Goal: Check status: Check status

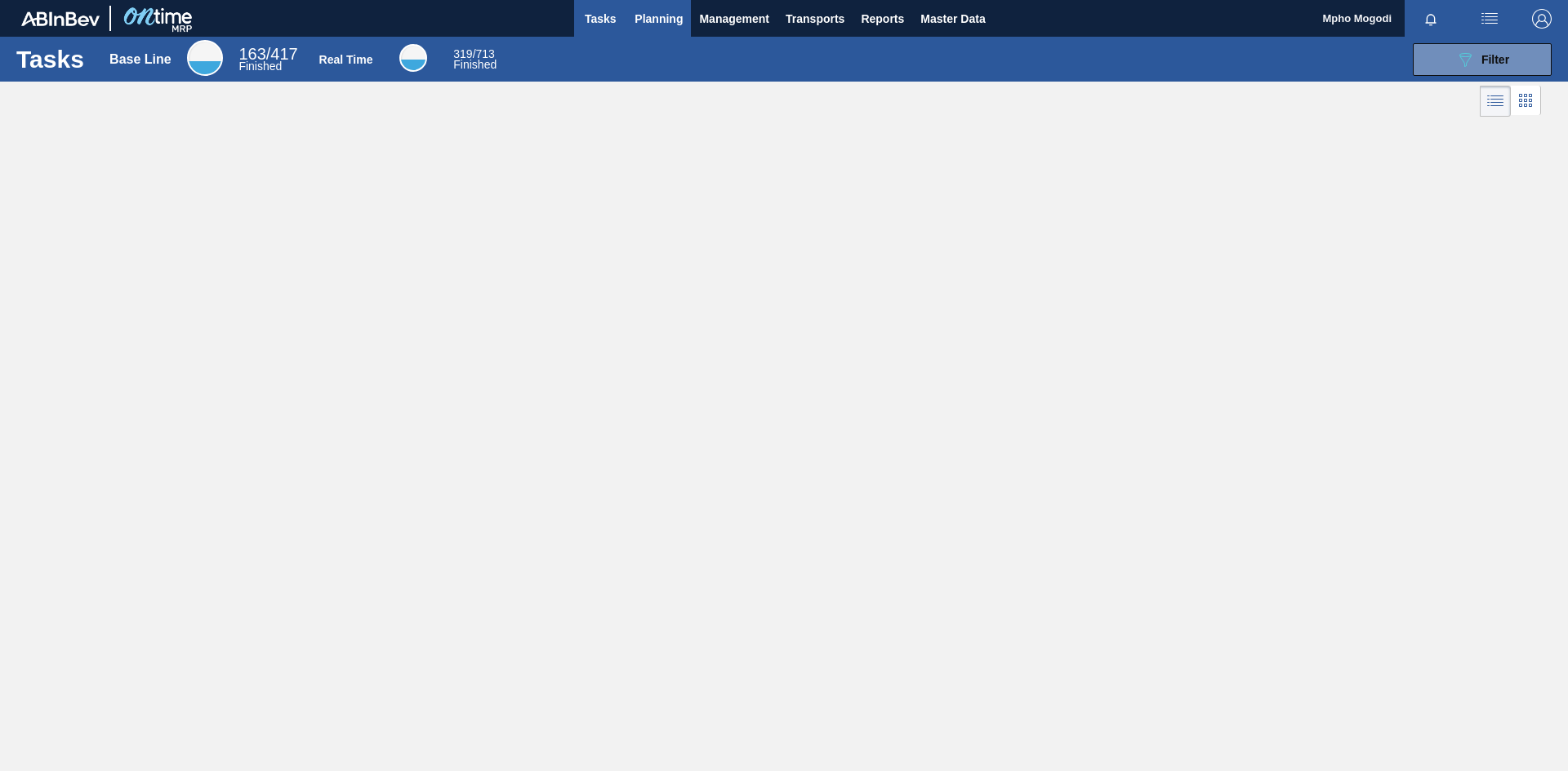
click at [661, 15] on span "Planning" at bounding box center [658, 19] width 48 height 20
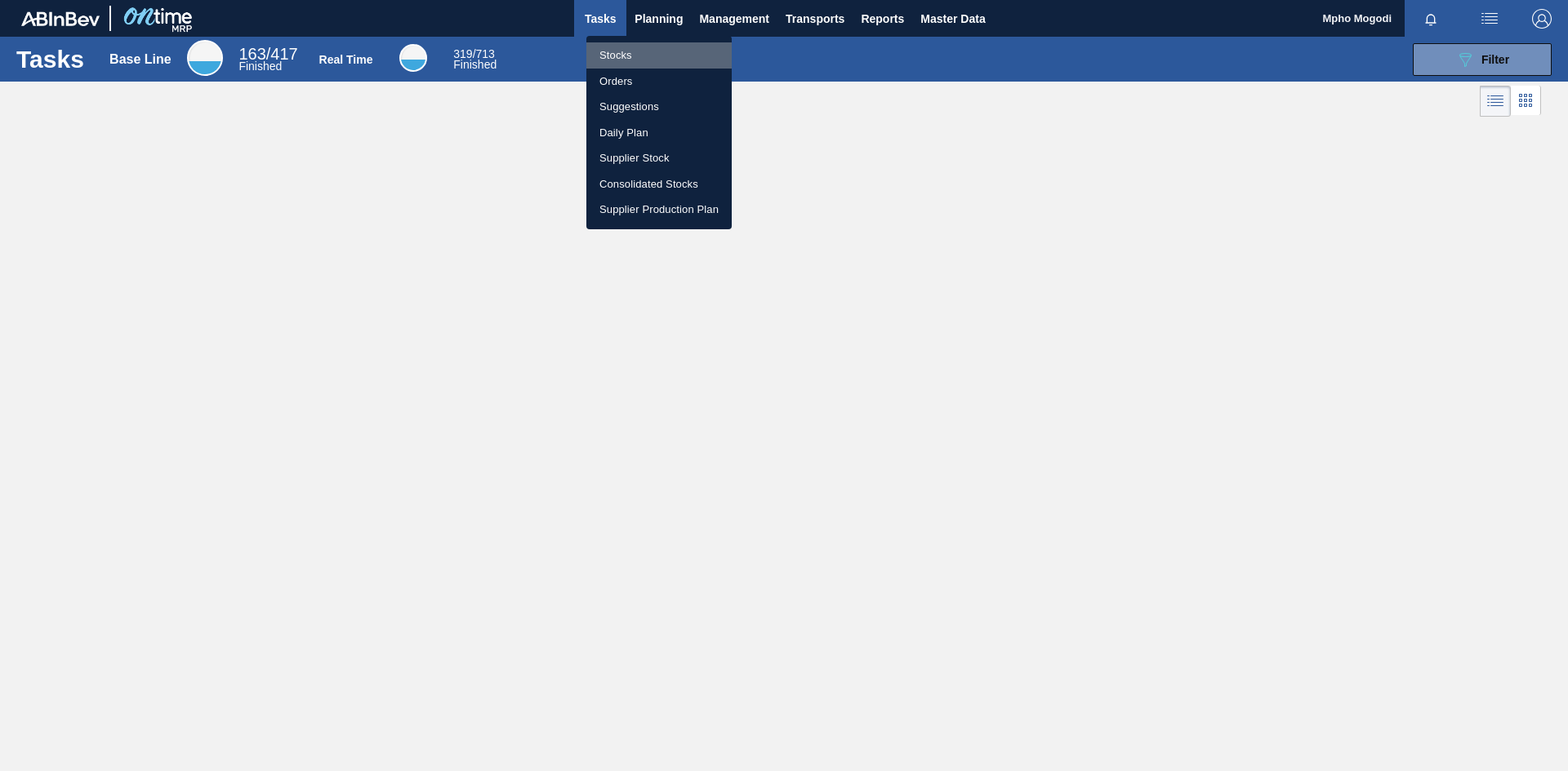
click at [619, 57] on li "Stocks" at bounding box center [659, 56] width 145 height 26
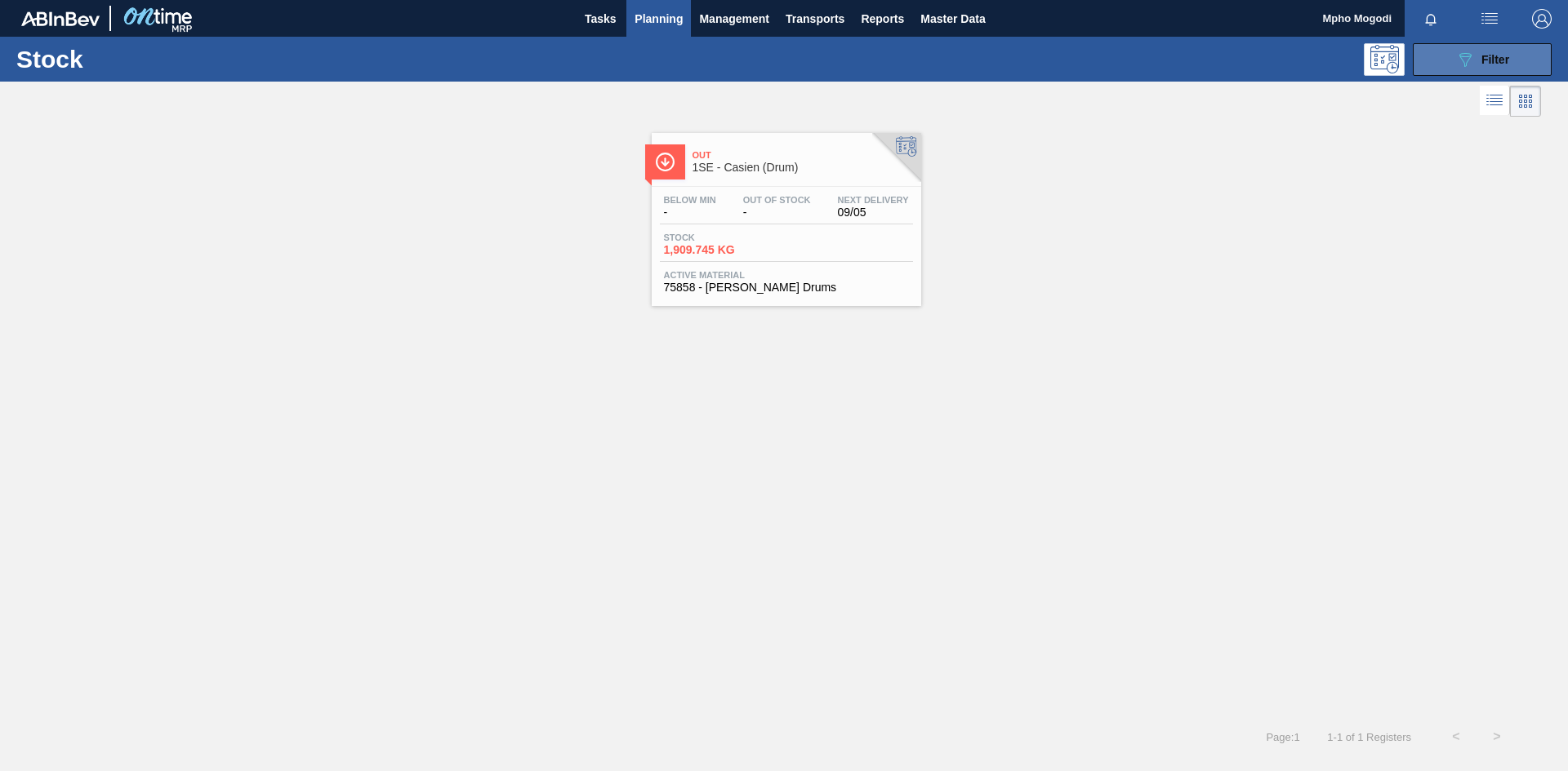
click at [1424, 64] on button "089F7B8B-B2A5-4AFE-B5C0-19BA573D28AC Filter" at bounding box center [1481, 59] width 139 height 33
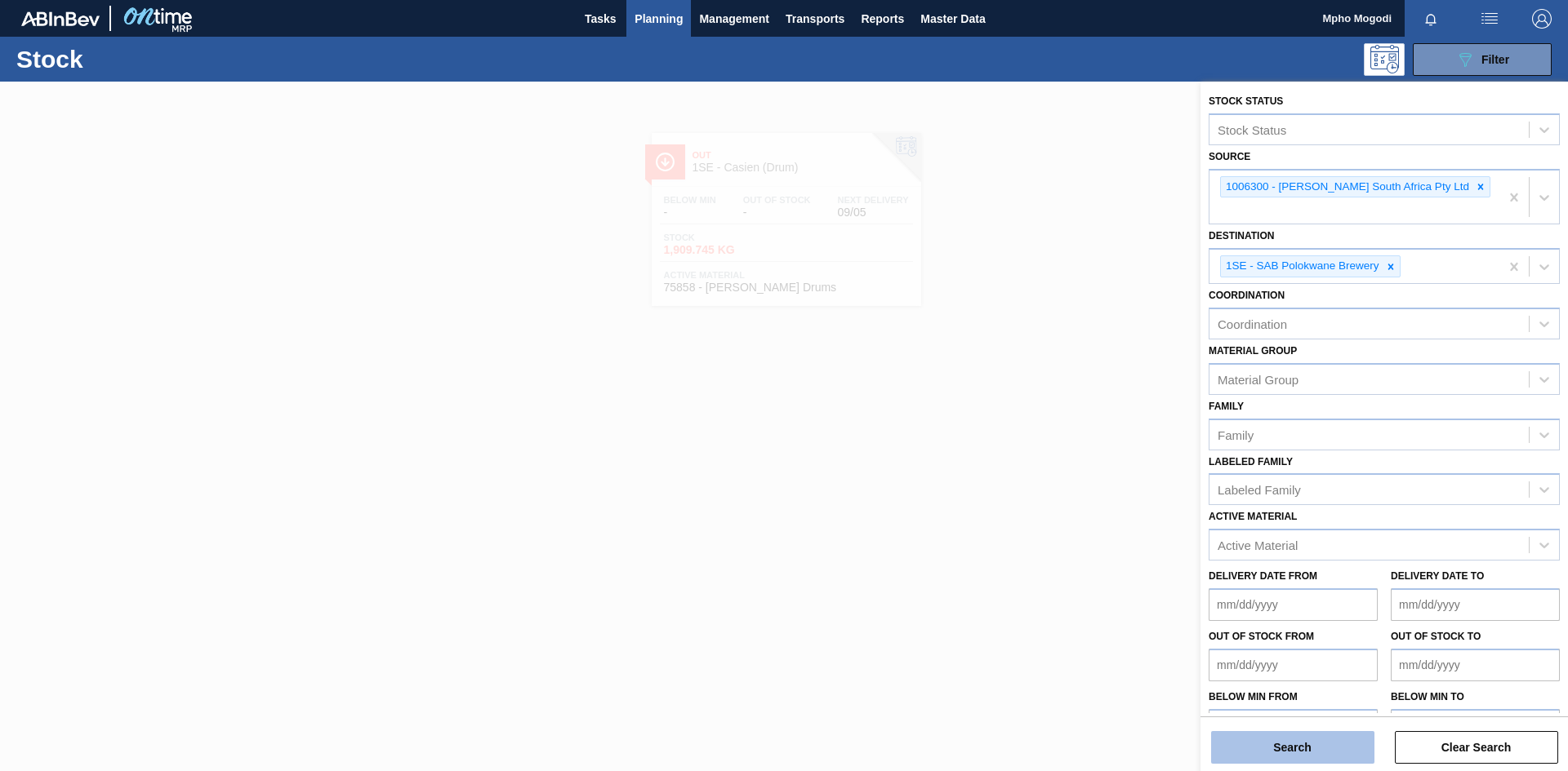
click at [1296, 756] on button "Search" at bounding box center [1292, 747] width 163 height 33
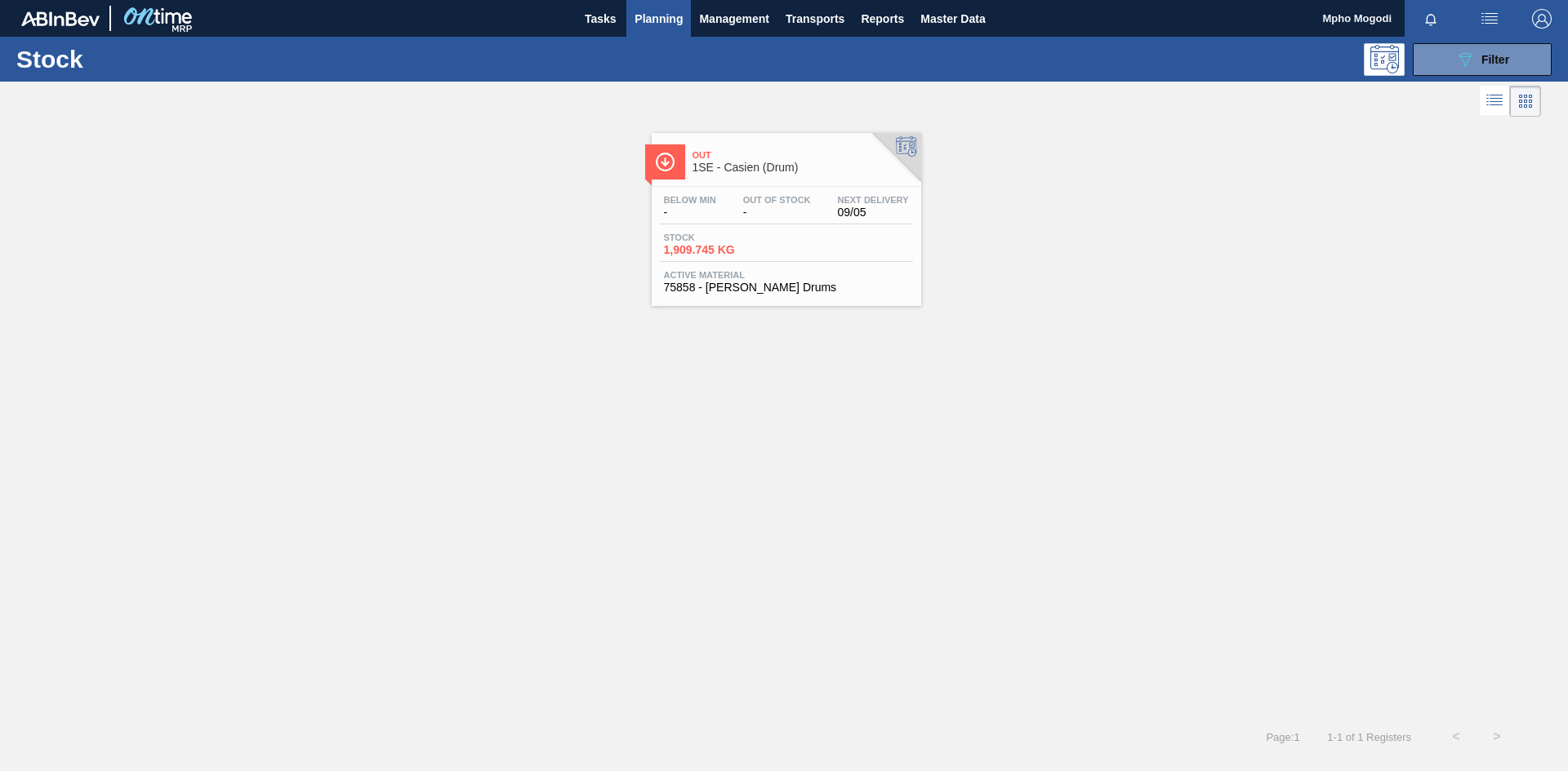
click at [713, 282] on span "75858 - [PERSON_NAME] Drums" at bounding box center [786, 287] width 245 height 12
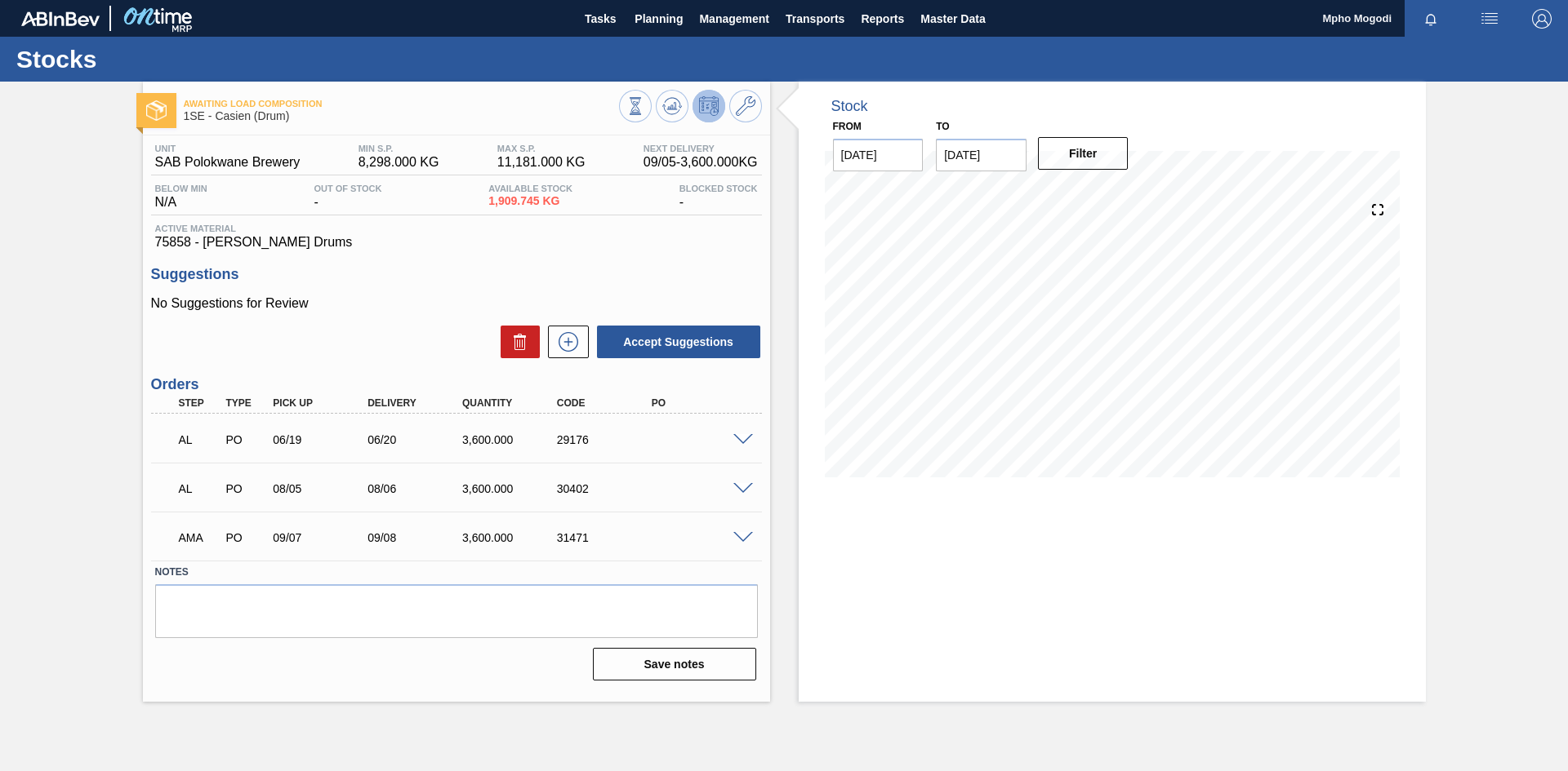
click at [739, 533] on span at bounding box center [743, 538] width 20 height 12
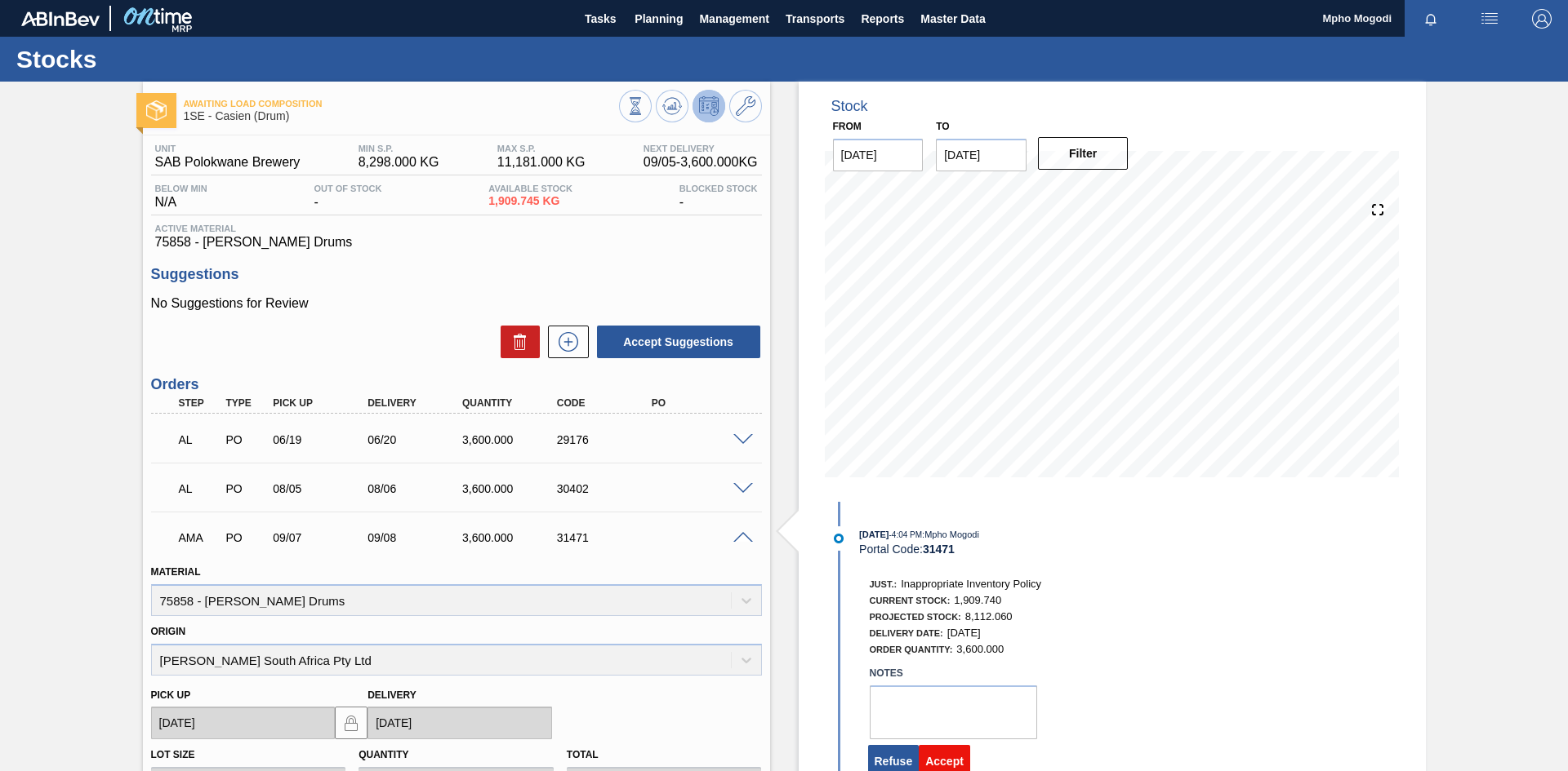
click at [949, 753] on button "Accept" at bounding box center [944, 762] width 52 height 33
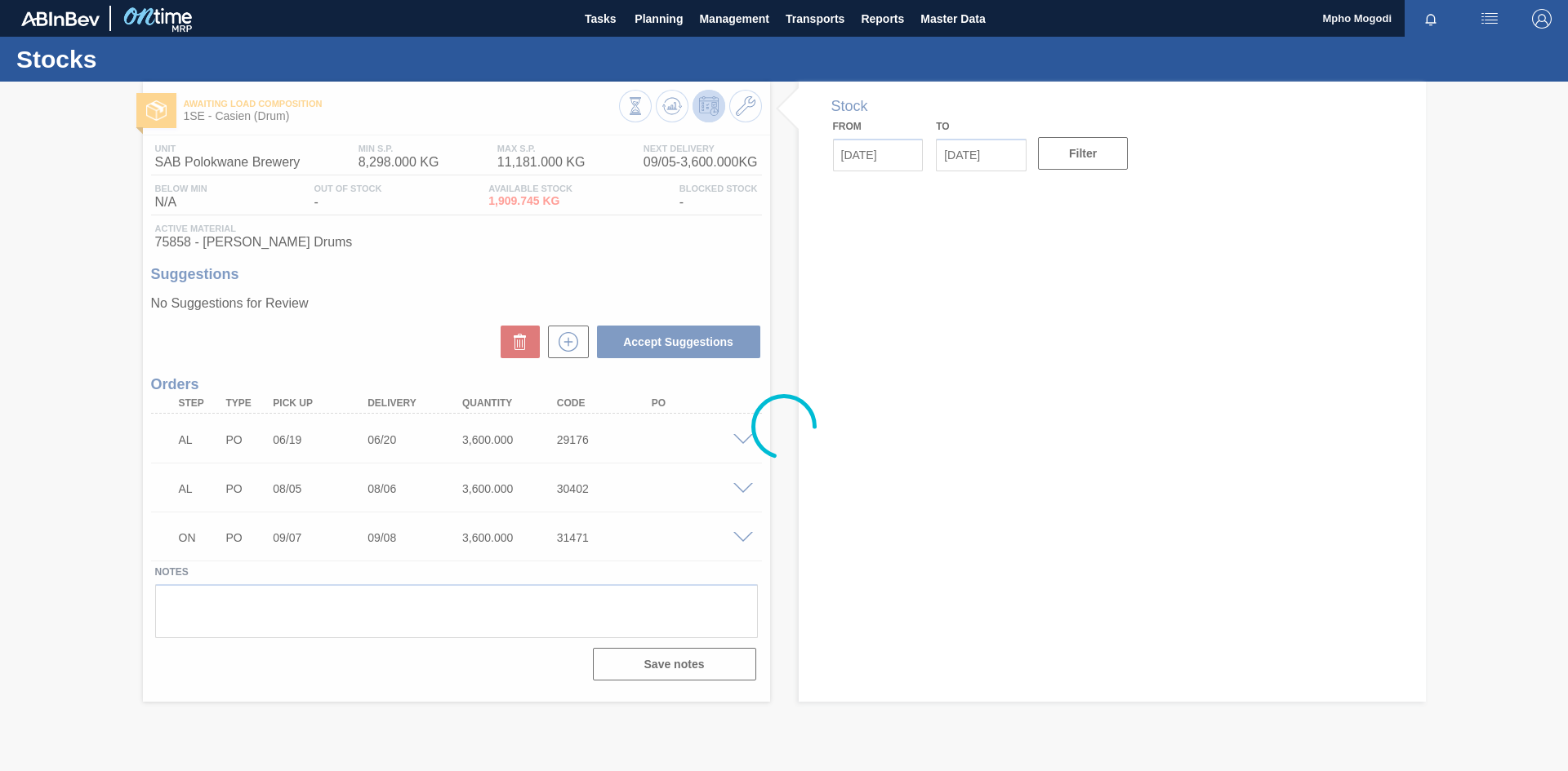
type input "[DATE]"
